Goal: Task Accomplishment & Management: Manage account settings

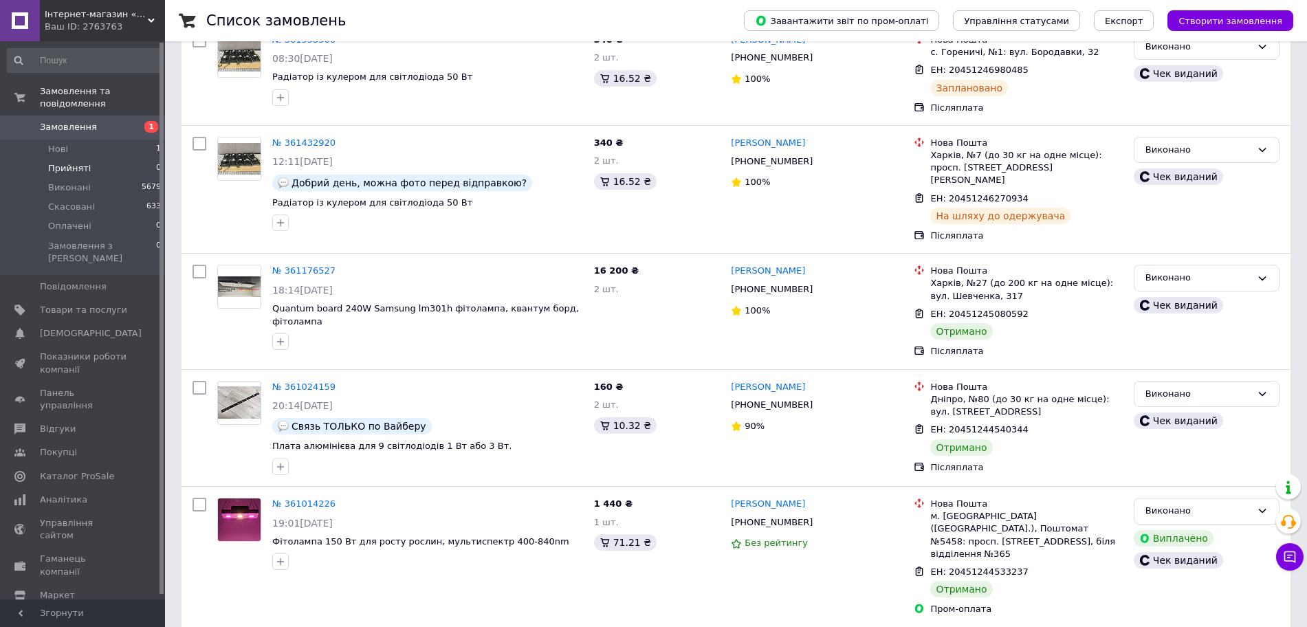
click at [78, 162] on span "Прийняті" at bounding box center [69, 168] width 43 height 12
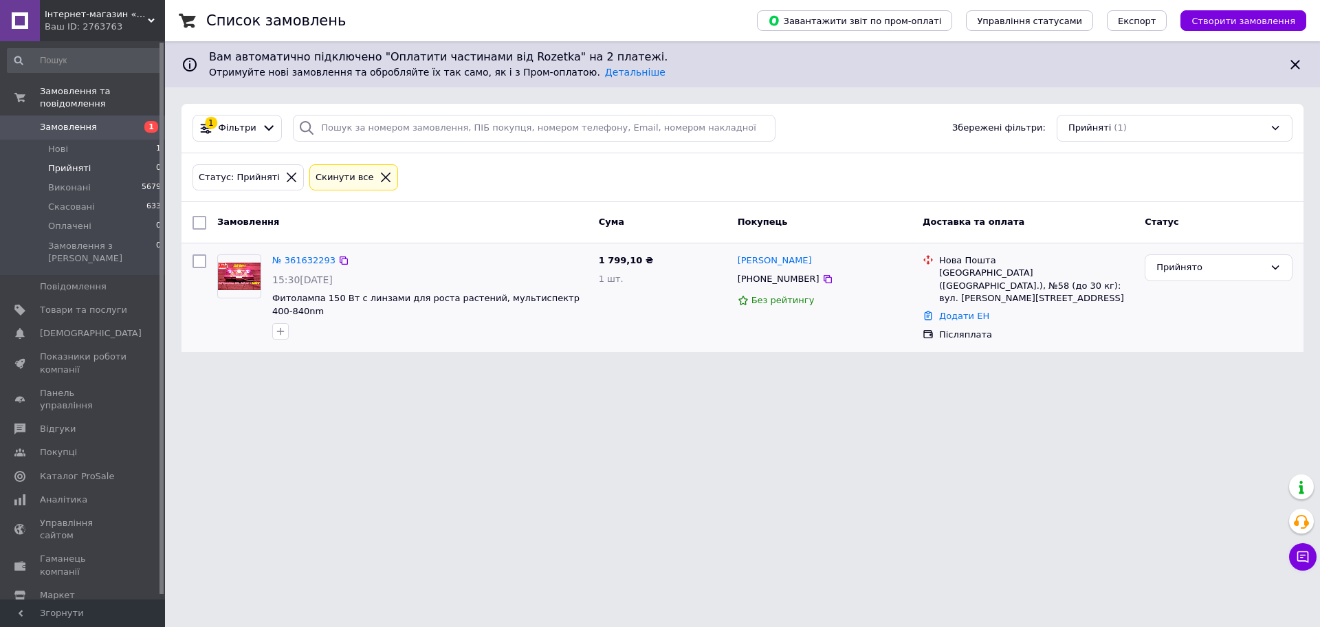
click at [304, 253] on div "№ 361632293" at bounding box center [304, 261] width 66 height 16
click at [300, 255] on link "№ 361632293" at bounding box center [303, 260] width 63 height 10
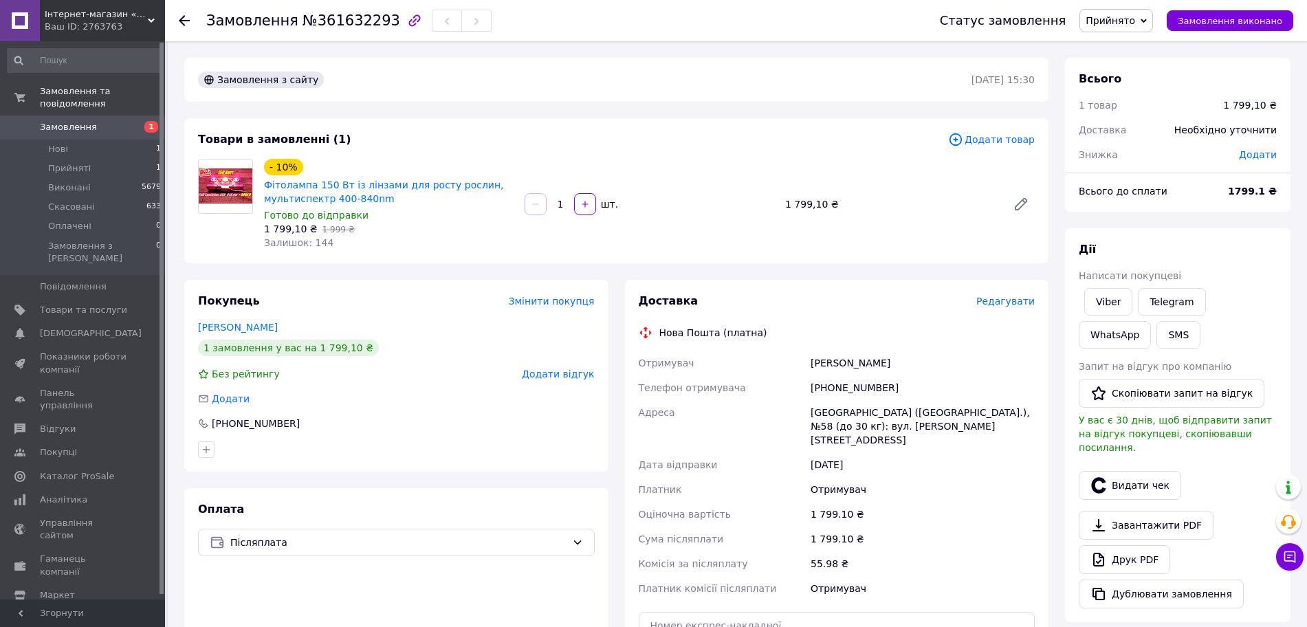
click at [1018, 300] on span "Редагувати" at bounding box center [1005, 301] width 58 height 11
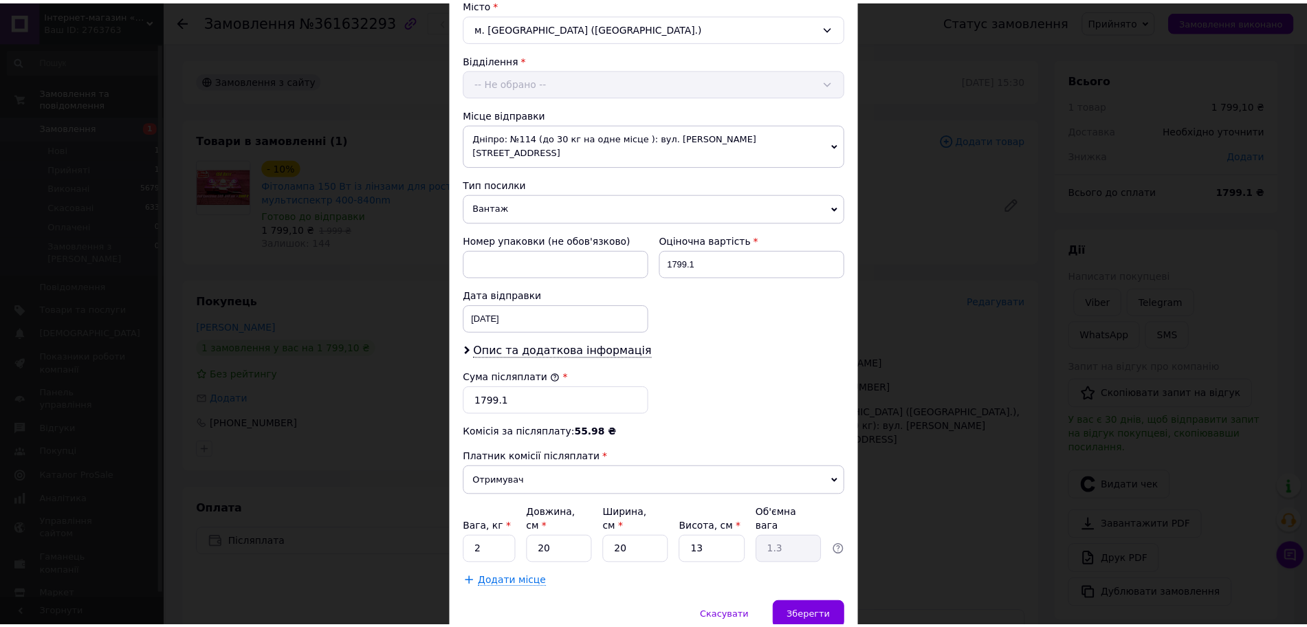
scroll to position [422, 0]
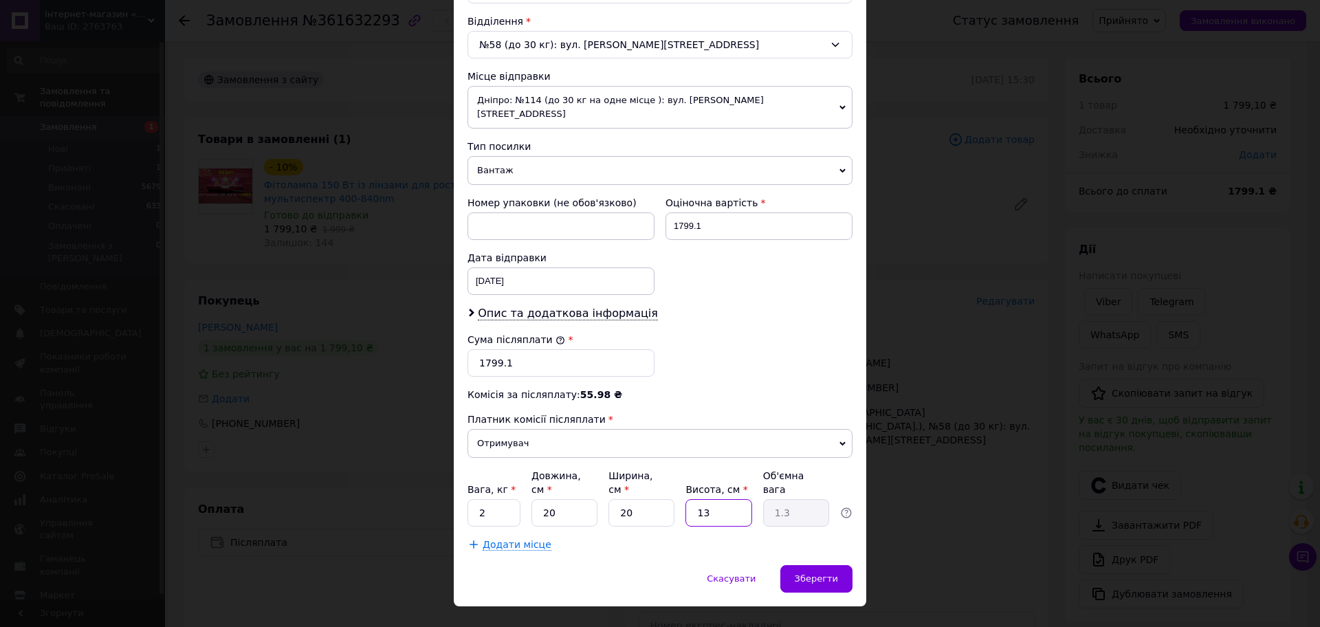
click at [716, 499] on input "13" at bounding box center [719, 513] width 66 height 28
type input "2"
type input "0.2"
type input "20"
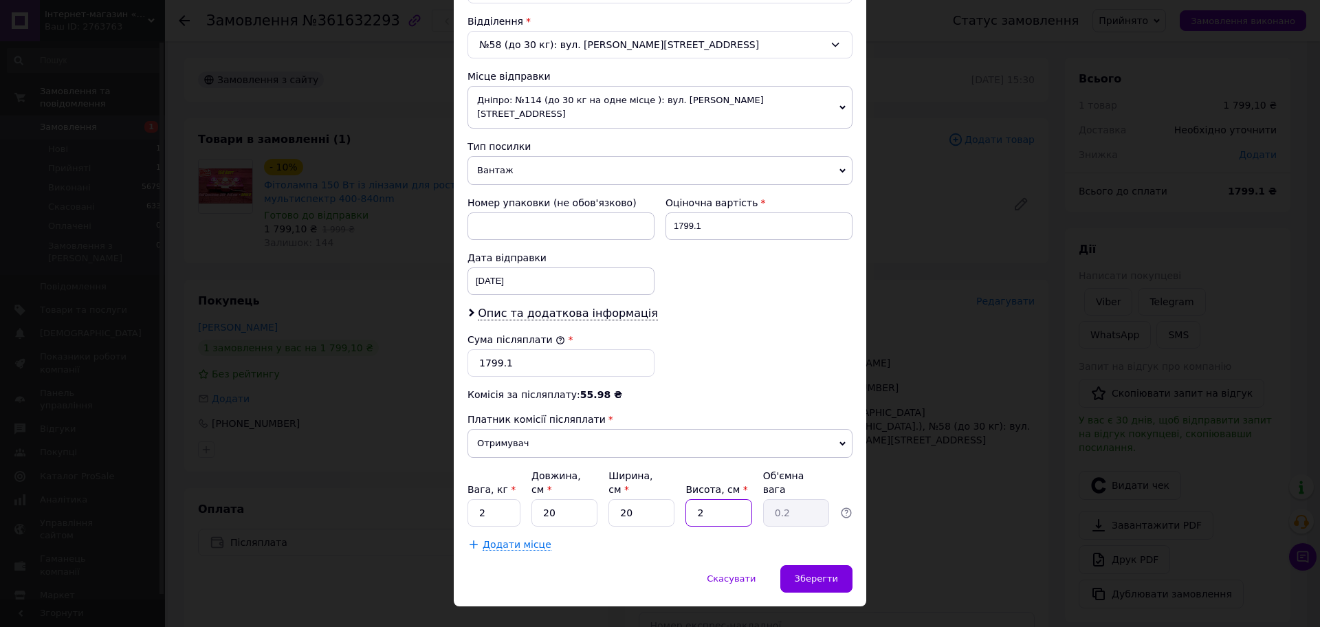
type input "2"
type input "20"
click at [661, 530] on div "Спосіб доставки Нова Пошта (платна) Платник Отримувач Відправник Прізвище отрим…" at bounding box center [660, 116] width 413 height 897
click at [809, 565] on div "Зберегти" at bounding box center [816, 579] width 72 height 28
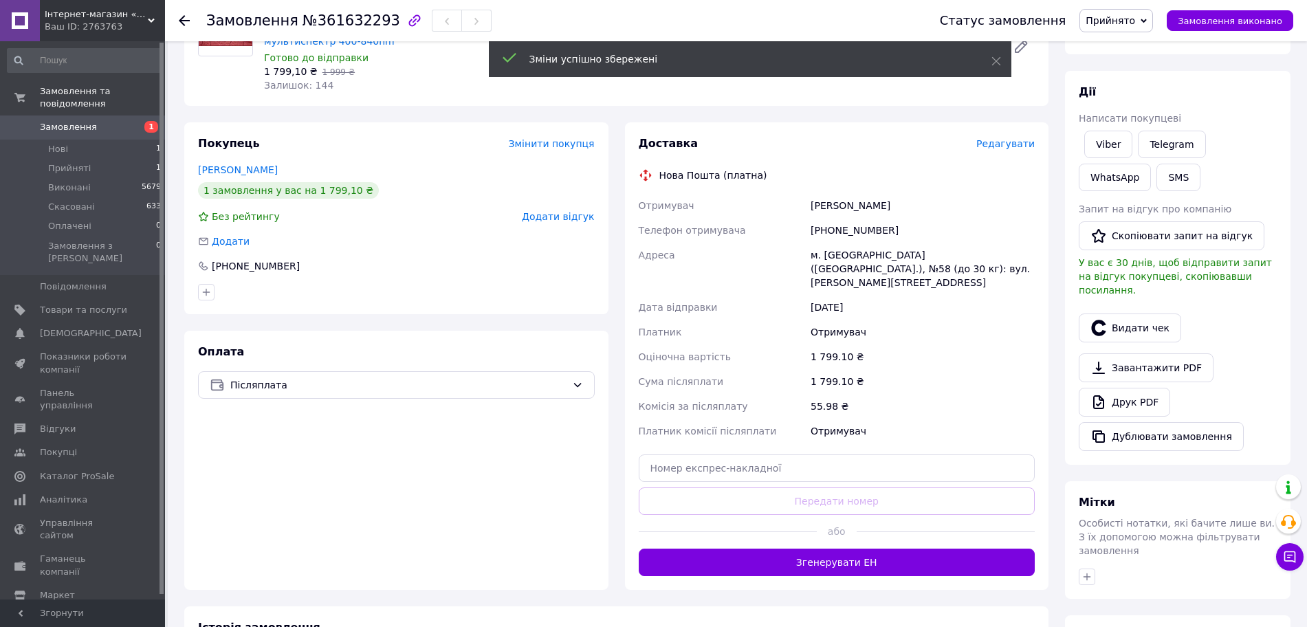
scroll to position [172, 0]
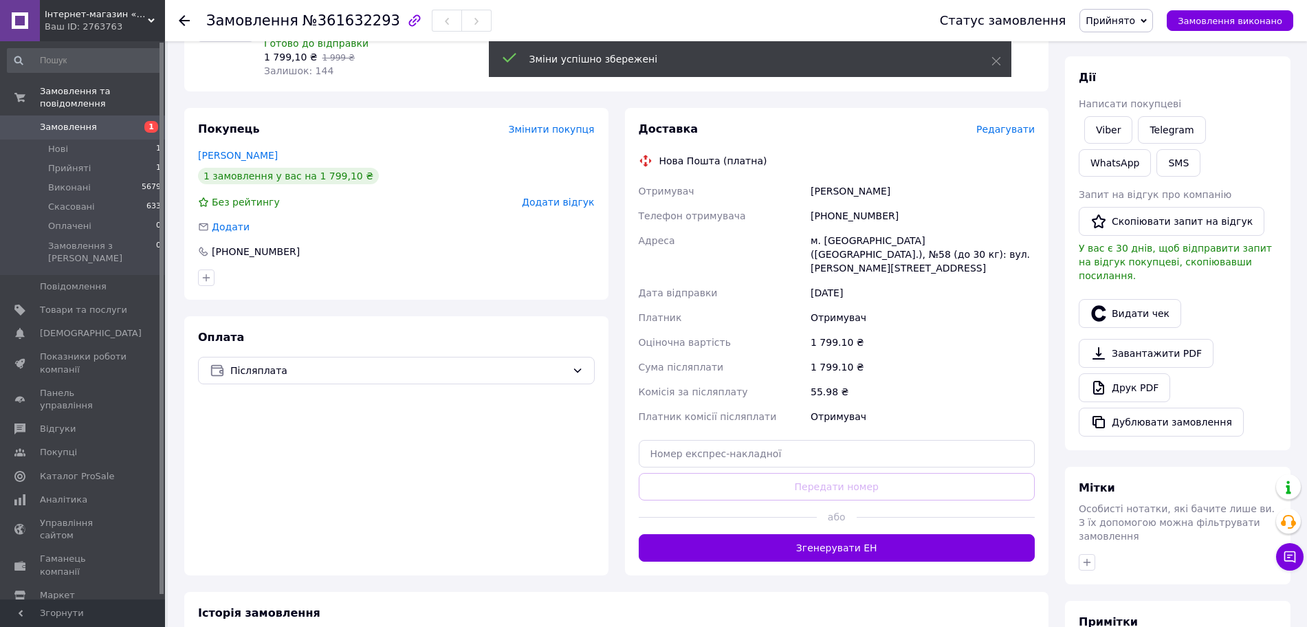
click at [822, 540] on button "Згенерувати ЕН" at bounding box center [837, 548] width 397 height 28
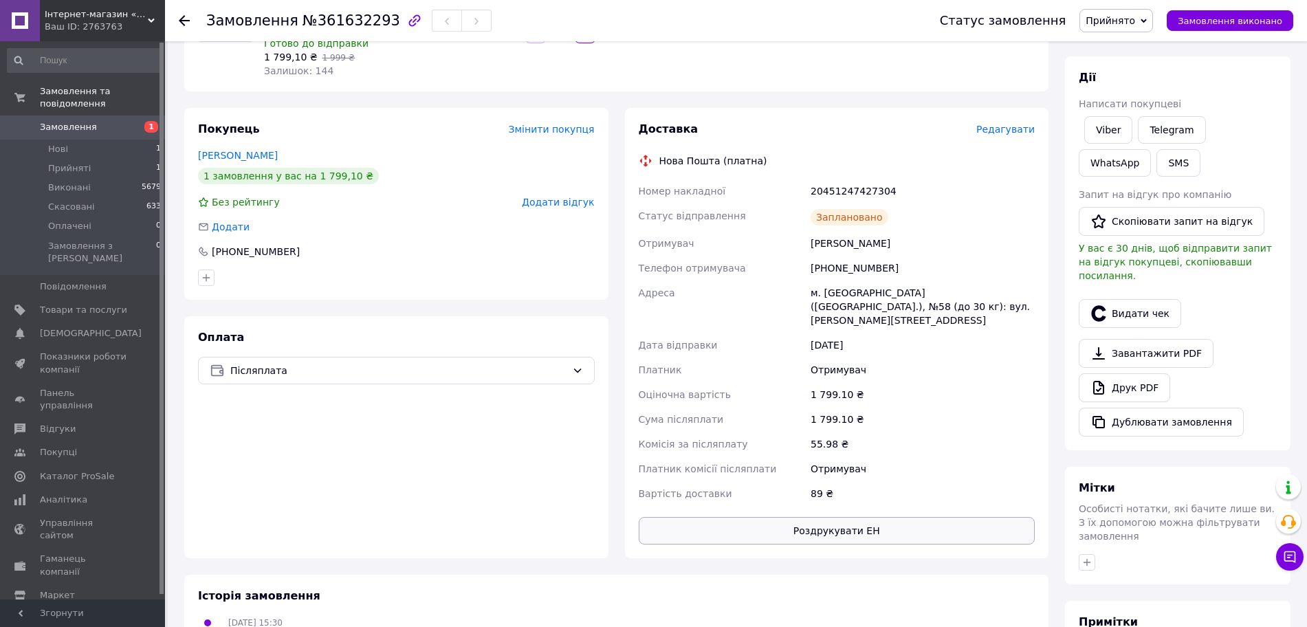
click at [838, 527] on button "Роздрукувати ЕН" at bounding box center [837, 531] width 397 height 28
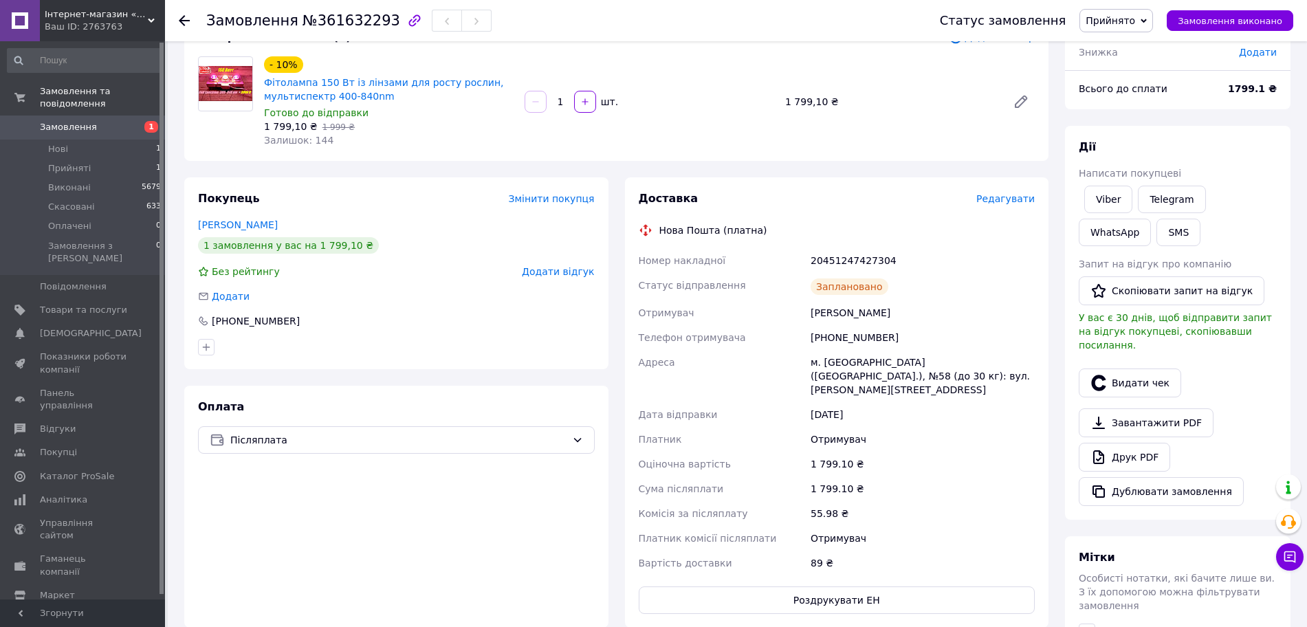
scroll to position [0, 0]
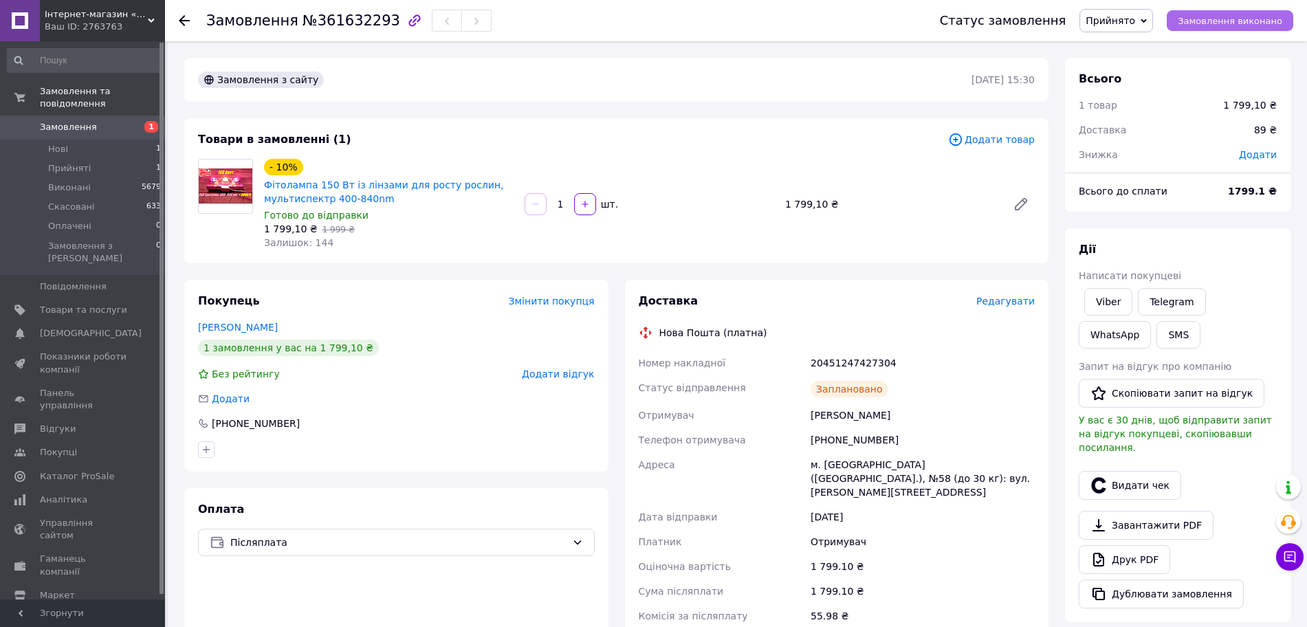
click at [1232, 23] on span "Замовлення виконано" at bounding box center [1230, 21] width 105 height 10
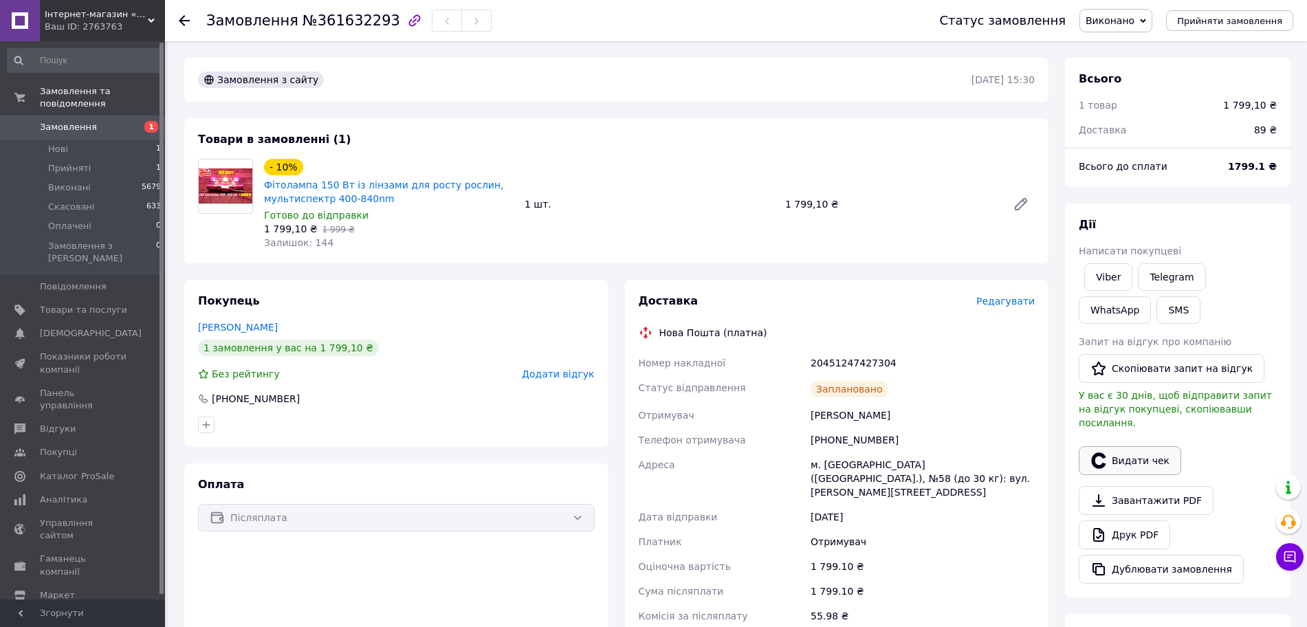
click at [1142, 446] on button "Видати чек" at bounding box center [1130, 460] width 102 height 29
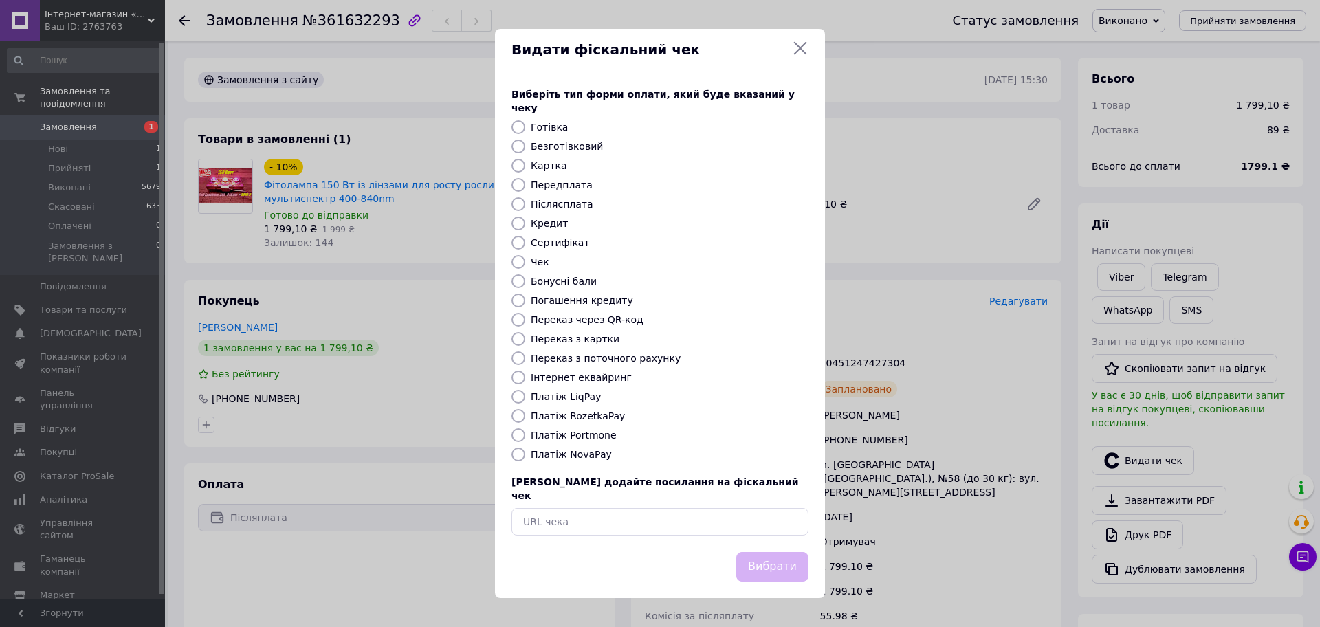
drag, startPoint x: 589, startPoint y: 146, endPoint x: 589, endPoint y: 188, distance: 41.3
click at [589, 146] on label "Безготівковий" at bounding box center [567, 146] width 72 height 11
click at [525, 146] on input "Безготівковий" at bounding box center [519, 147] width 14 height 14
radio input "true"
click at [775, 552] on button "Вибрати" at bounding box center [772, 567] width 72 height 30
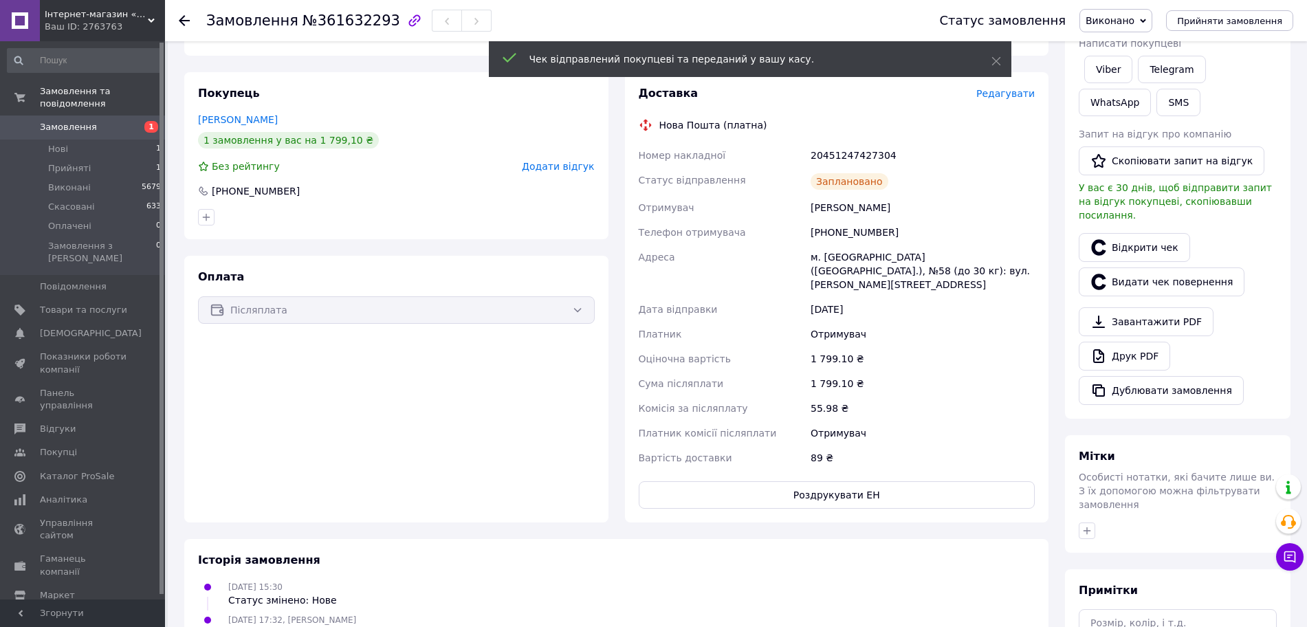
scroll to position [258, 0]
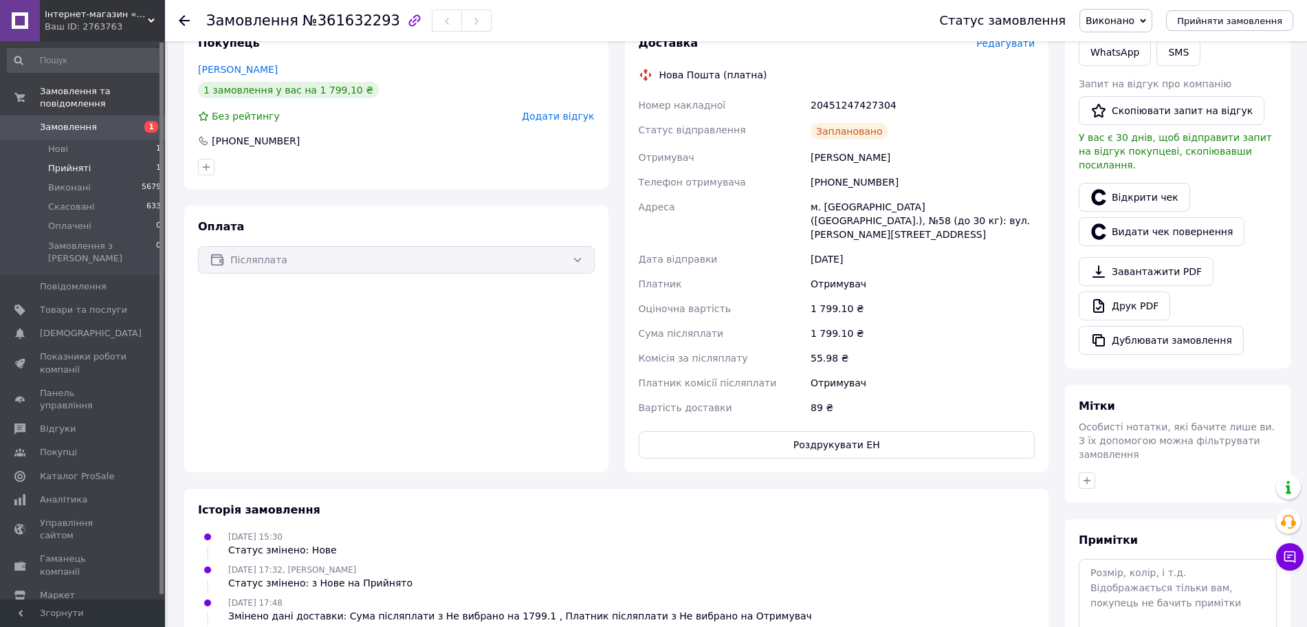
click at [84, 162] on span "Прийняті" at bounding box center [69, 168] width 43 height 12
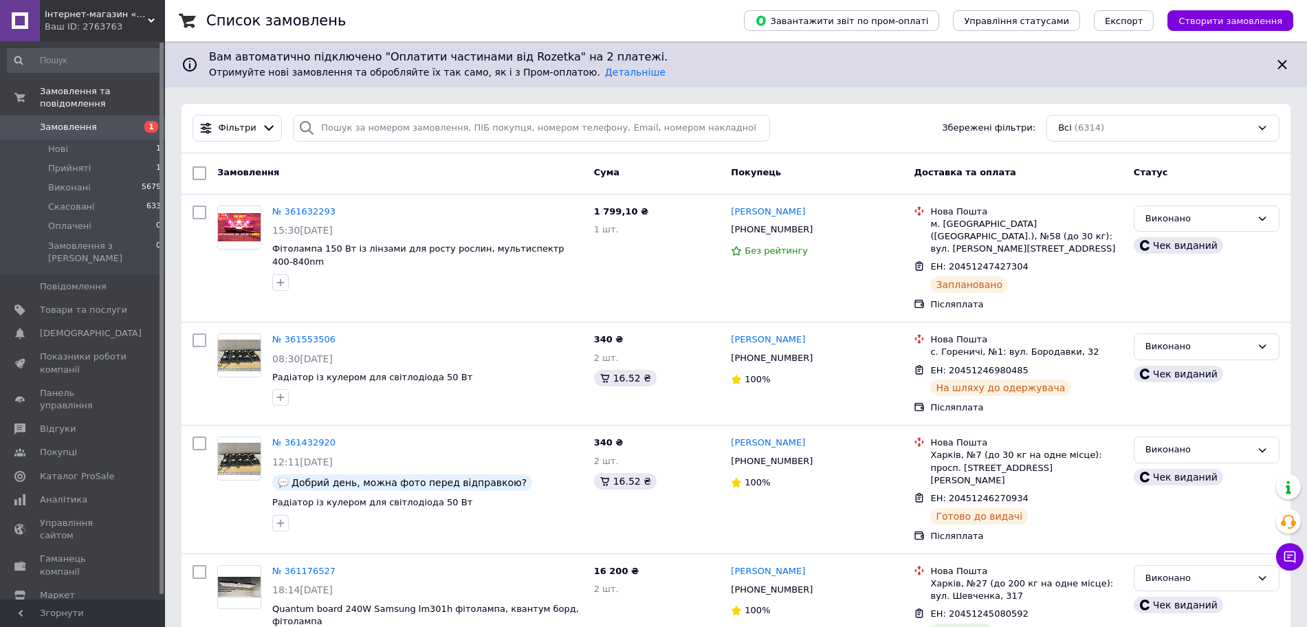
click at [1298, 563] on button "Чат з покупцем" at bounding box center [1290, 557] width 28 height 28
click at [1292, 558] on icon at bounding box center [1290, 557] width 14 height 14
click at [1284, 560] on icon at bounding box center [1290, 557] width 12 height 12
